Goal: Task Accomplishment & Management: Complete application form

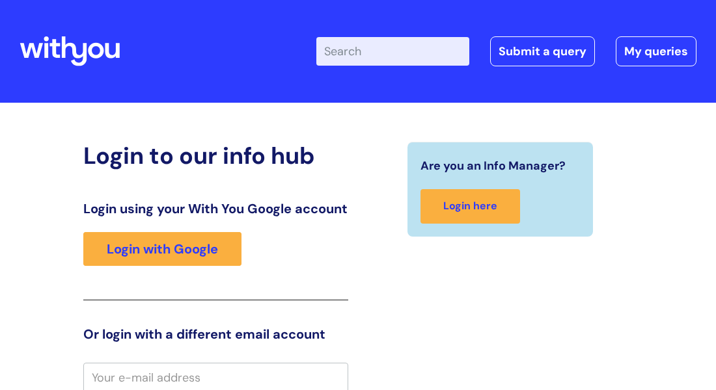
scroll to position [17, 0]
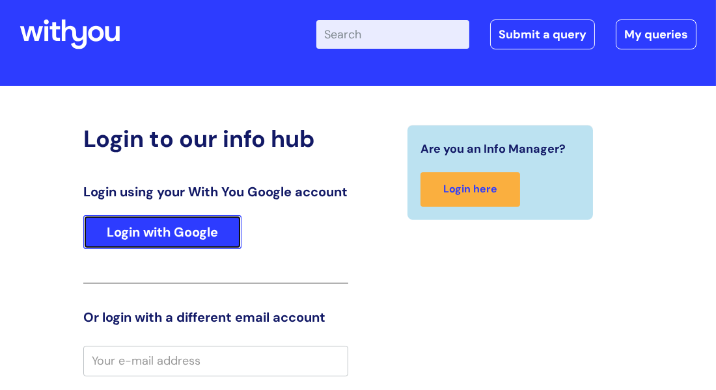
click at [159, 249] on link "Login with Google" at bounding box center [162, 232] width 158 height 34
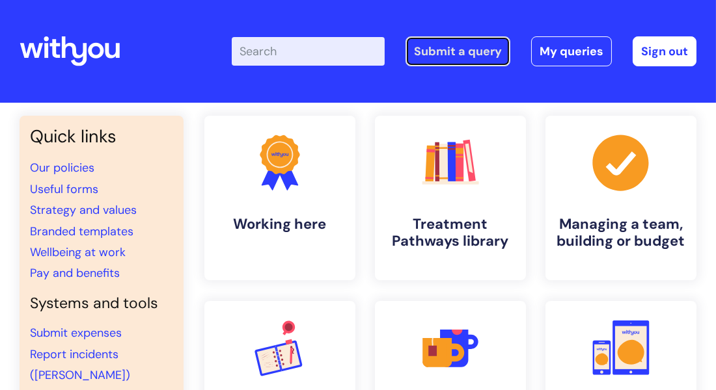
click at [445, 49] on link "Submit a query" at bounding box center [457, 51] width 105 height 30
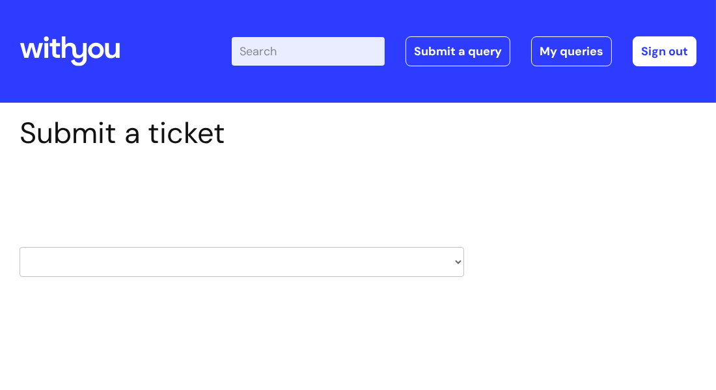
click at [459, 261] on select "HR / People IT and Support Clinical Drug Alerts Finance Accounts Data Support T…" at bounding box center [242, 262] width 444 height 30
select select "it_and_support"
click at [20, 247] on select "HR / People IT and Support Clinical Drug Alerts Finance Accounts Data Support T…" at bounding box center [242, 262] width 444 height 30
select select "80004157194"
click at [461, 345] on select "... Mobile Phone Reset & MFA Accounts, Starters and Leavers IT Hardware issue I…" at bounding box center [242, 346] width 444 height 30
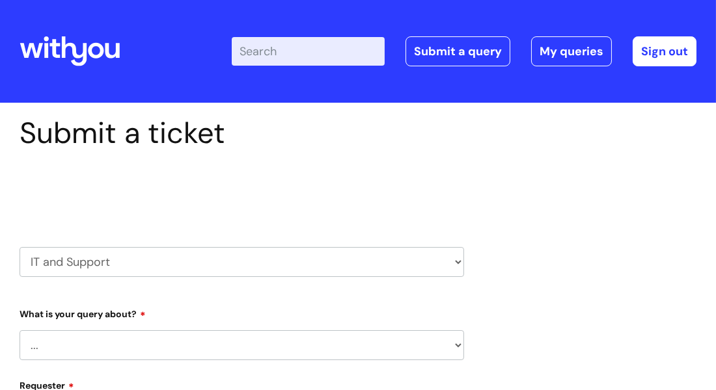
select select "Something Else"
click at [20, 331] on select "... Mobile Phone Reset & MFA Accounts, Starters and Leavers IT Hardware issue I…" at bounding box center [242, 346] width 444 height 30
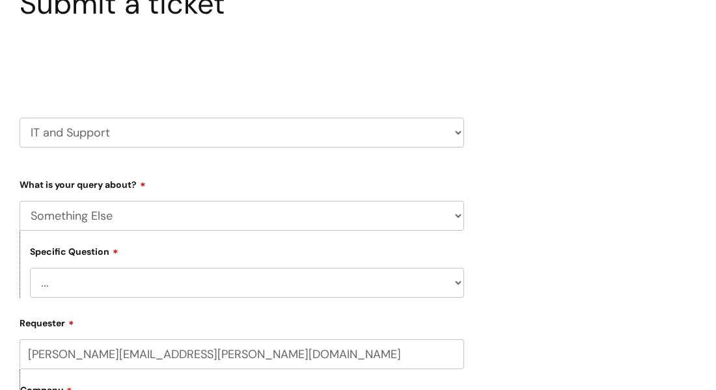
scroll to position [155, 0]
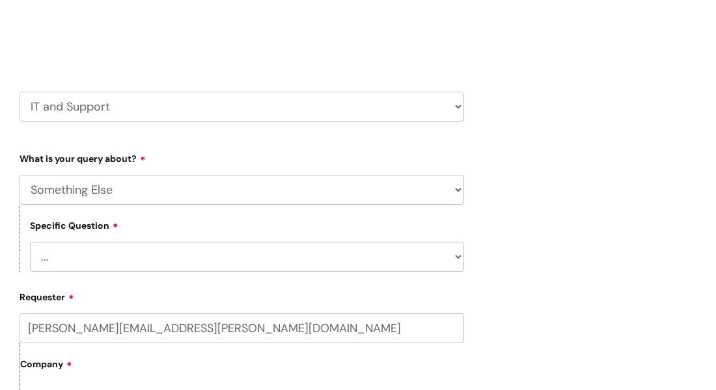
click at [457, 258] on select "... My problem is not listed" at bounding box center [247, 257] width 434 height 30
select select "My problem is not listed"
click at [30, 243] on select "... My problem is not listed" at bounding box center [247, 257] width 434 height 30
click at [312, 366] on label "Company" at bounding box center [242, 369] width 444 height 29
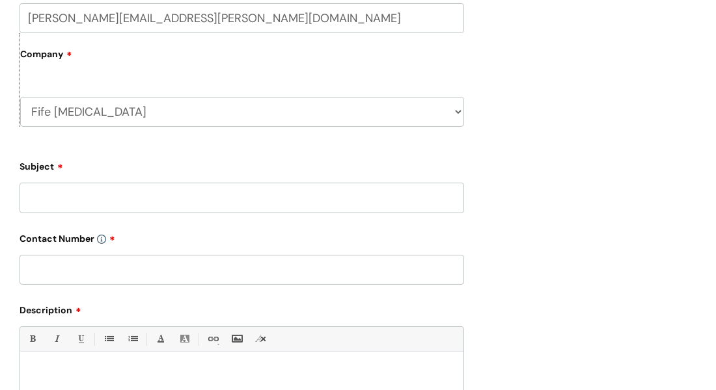
scroll to position [468, 0]
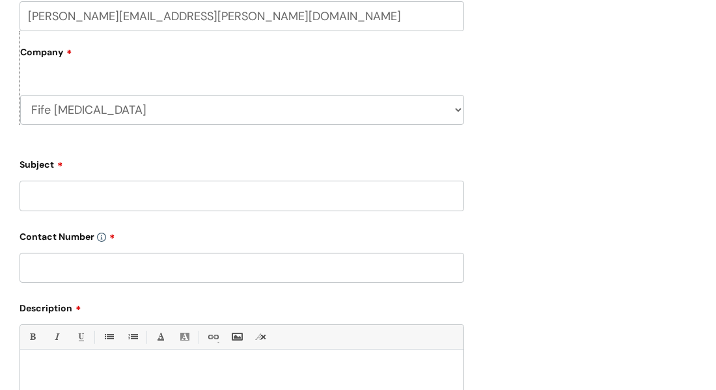
click at [29, 196] on input "Subject" at bounding box center [242, 196] width 444 height 30
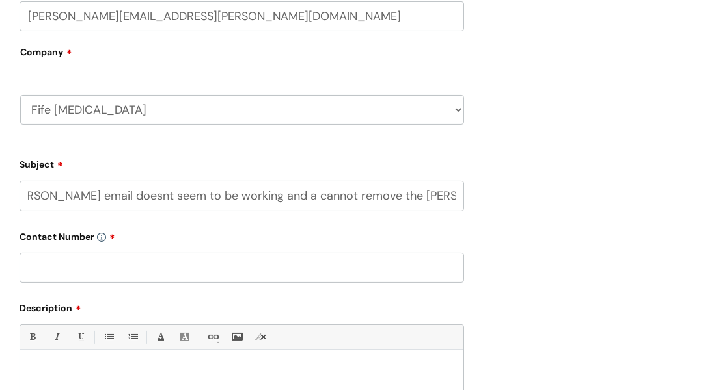
scroll to position [0, 746]
click at [35, 278] on input "text" at bounding box center [242, 268] width 444 height 30
click at [28, 198] on input "hi my email doesnt seem to be working a have recently changed my second name fr…" at bounding box center [242, 196] width 444 height 30
click at [107, 203] on input "hi my email doesnt seem to be working a have recently changed my second name fr…" at bounding box center [242, 196] width 444 height 30
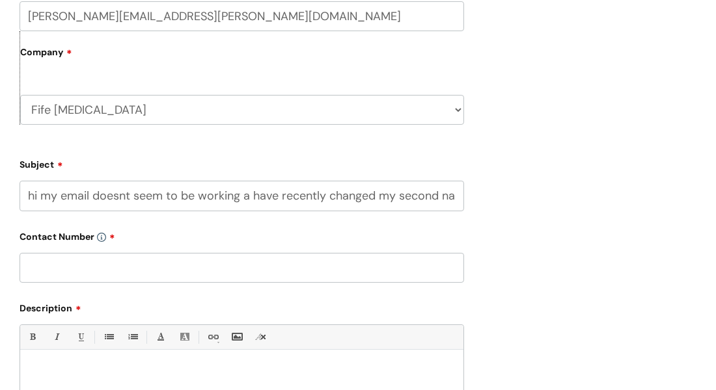
click at [107, 203] on input "hi my email doesnt seem to be working a have recently changed my second name fr…" at bounding box center [242, 196] width 444 height 30
click at [28, 196] on input "hi my email doesnt seem to be working a have recently changed my second name fr…" at bounding box center [242, 196] width 444 height 30
click at [461, 195] on input "hi my email doesnt seem to be working a have recently changed my second name fr…" at bounding box center [242, 196] width 444 height 30
click at [457, 198] on input "hi my email doesnt seem to be working a have recently changed my second name fr…" at bounding box center [242, 196] width 444 height 30
click at [440, 198] on input "me from fairgrieve to cassidy but my kelly ann cassidy email doesnt seem to be …" at bounding box center [242, 196] width 444 height 30
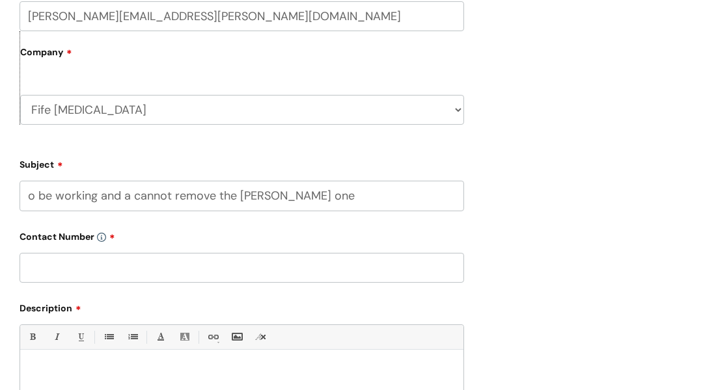
click at [377, 198] on input "o be working and a cannot remove the kelly ann fairgrieve one" at bounding box center [242, 196] width 444 height 30
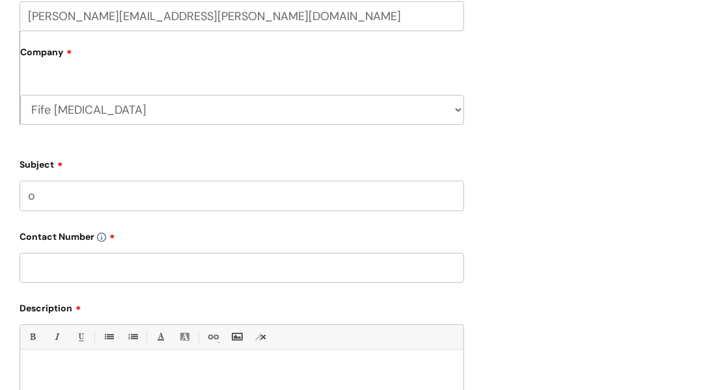
type input "o"
type input "email"
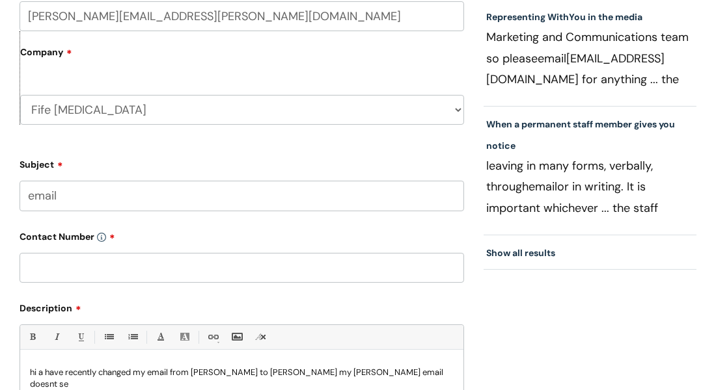
scroll to position [470, 0]
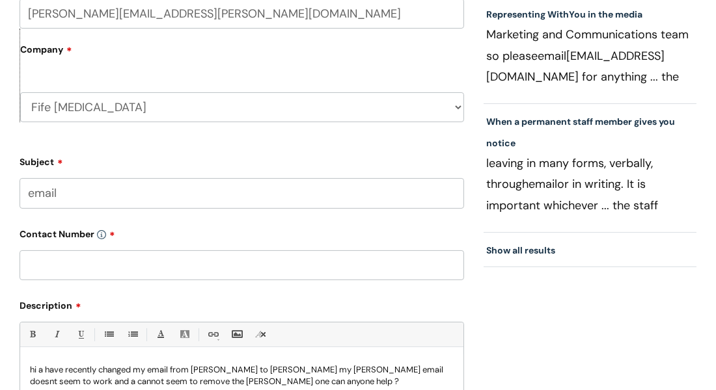
click at [491, 317] on div "Submit a ticket Select issue type HR / People IT and Support Clinical Drug Aler…" at bounding box center [358, 106] width 696 height 923
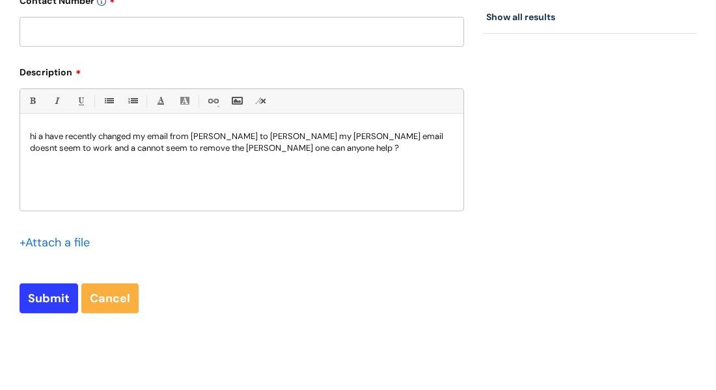
scroll to position [705, 0]
click at [49, 306] on input "Submit" at bounding box center [49, 298] width 59 height 30
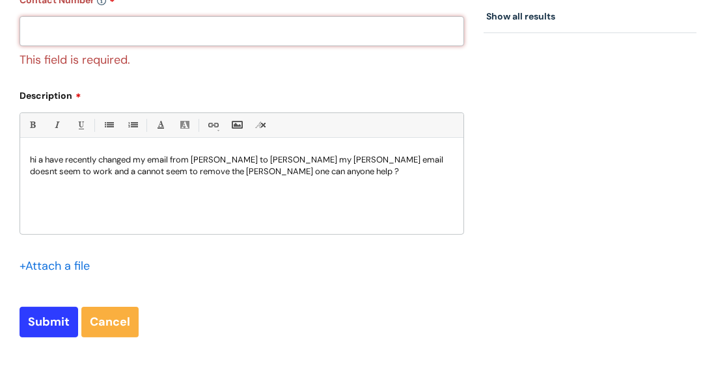
click at [42, 40] on input "text" at bounding box center [242, 31] width 444 height 30
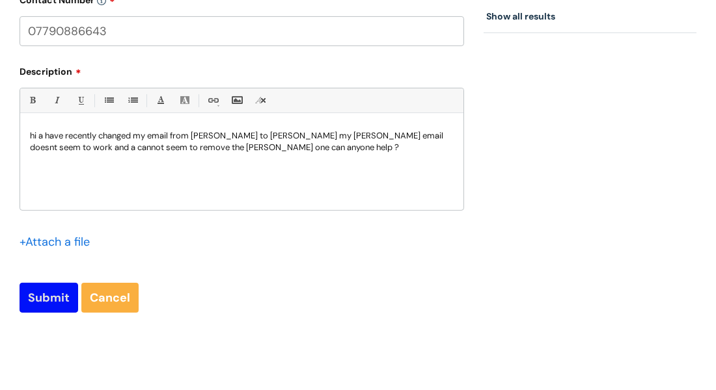
type input "07790886643"
click at [36, 296] on input "Submit" at bounding box center [49, 298] width 59 height 30
type input "Please Wait..."
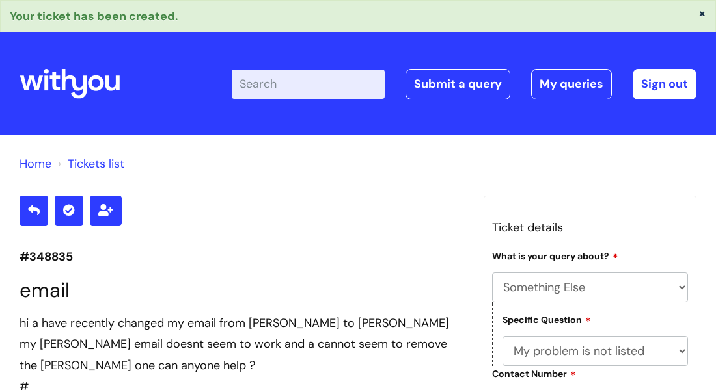
select select "Something Else"
select select "My problem is not listed"
